Goal: Task Accomplishment & Management: Use online tool/utility

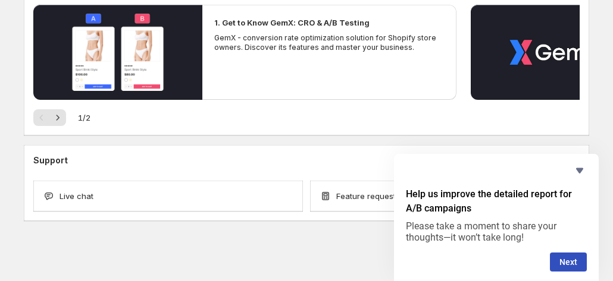
scroll to position [138, 0]
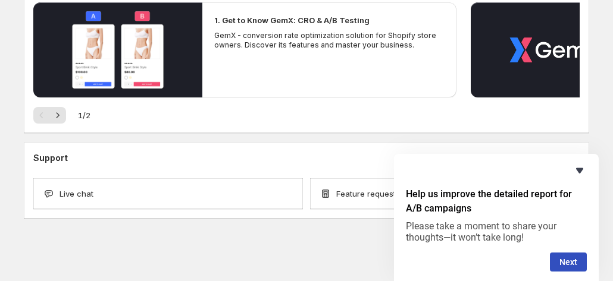
click at [584, 169] on icon "Hide survey" at bounding box center [579, 171] width 14 height 14
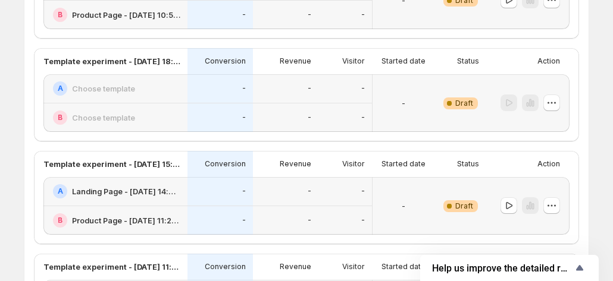
scroll to position [535, 0]
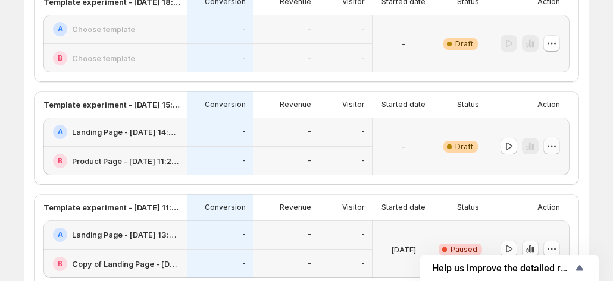
click at [553, 147] on icon "button" at bounding box center [551, 146] width 12 height 12
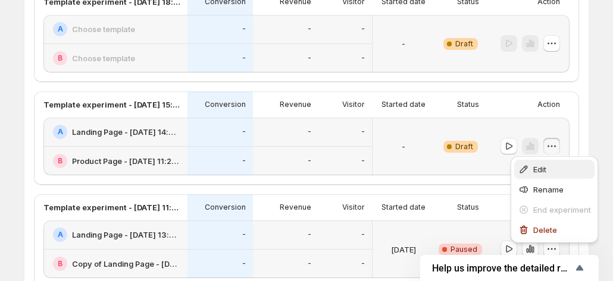
click at [535, 168] on span "Edit" at bounding box center [539, 170] width 13 height 10
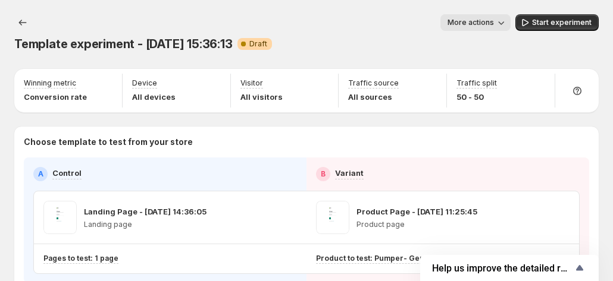
click at [504, 21] on icon "button" at bounding box center [501, 23] width 12 height 12
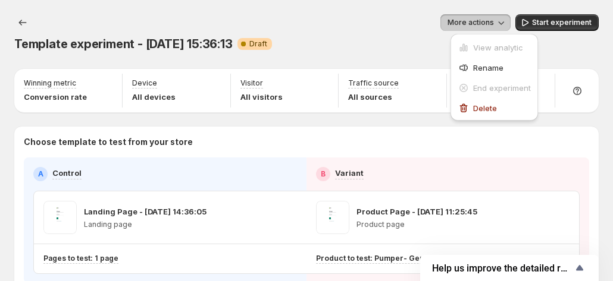
click at [353, 27] on div "More actions" at bounding box center [281, 22] width 458 height 17
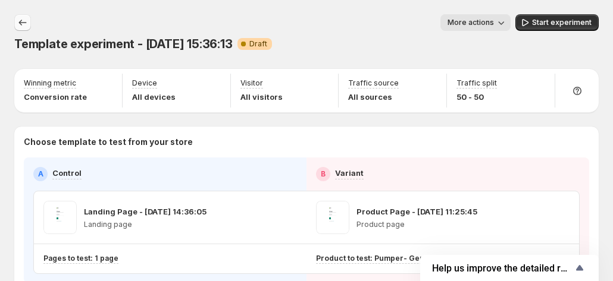
click at [27, 24] on icon "Experiments" at bounding box center [23, 23] width 12 height 12
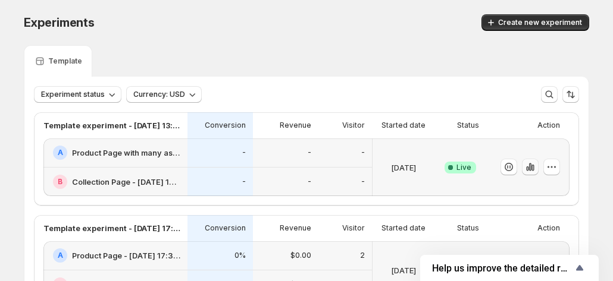
click at [535, 171] on icon "button" at bounding box center [530, 167] width 12 height 12
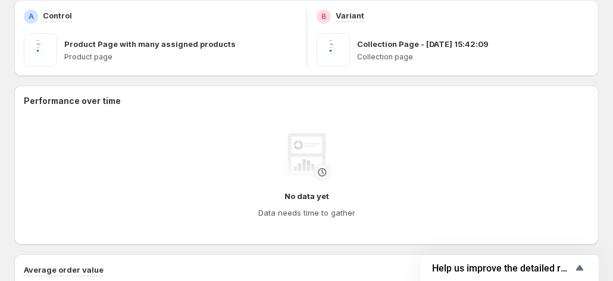
scroll to position [202, 0]
